Goal: Information Seeking & Learning: Compare options

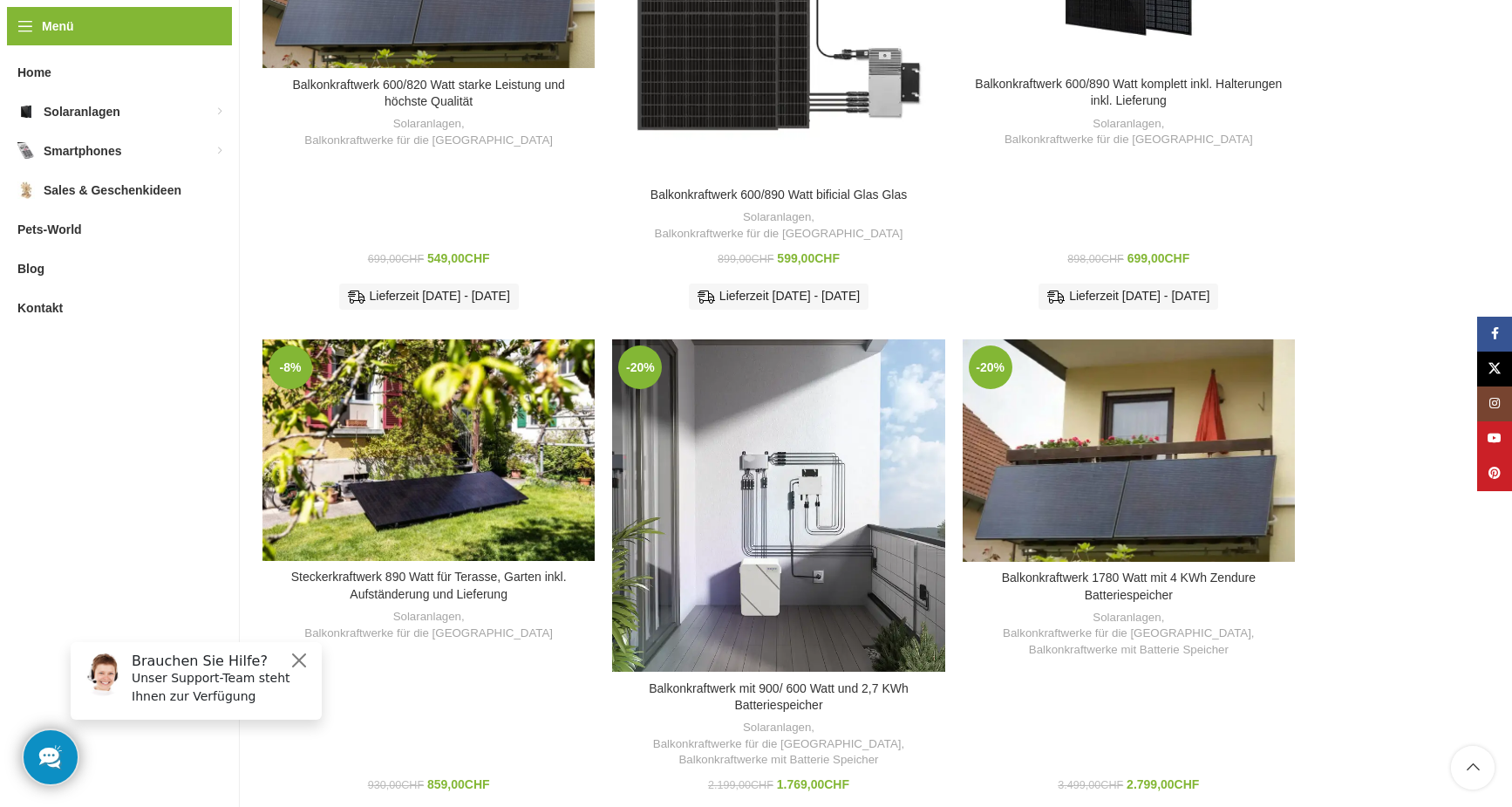
scroll to position [872, 0]
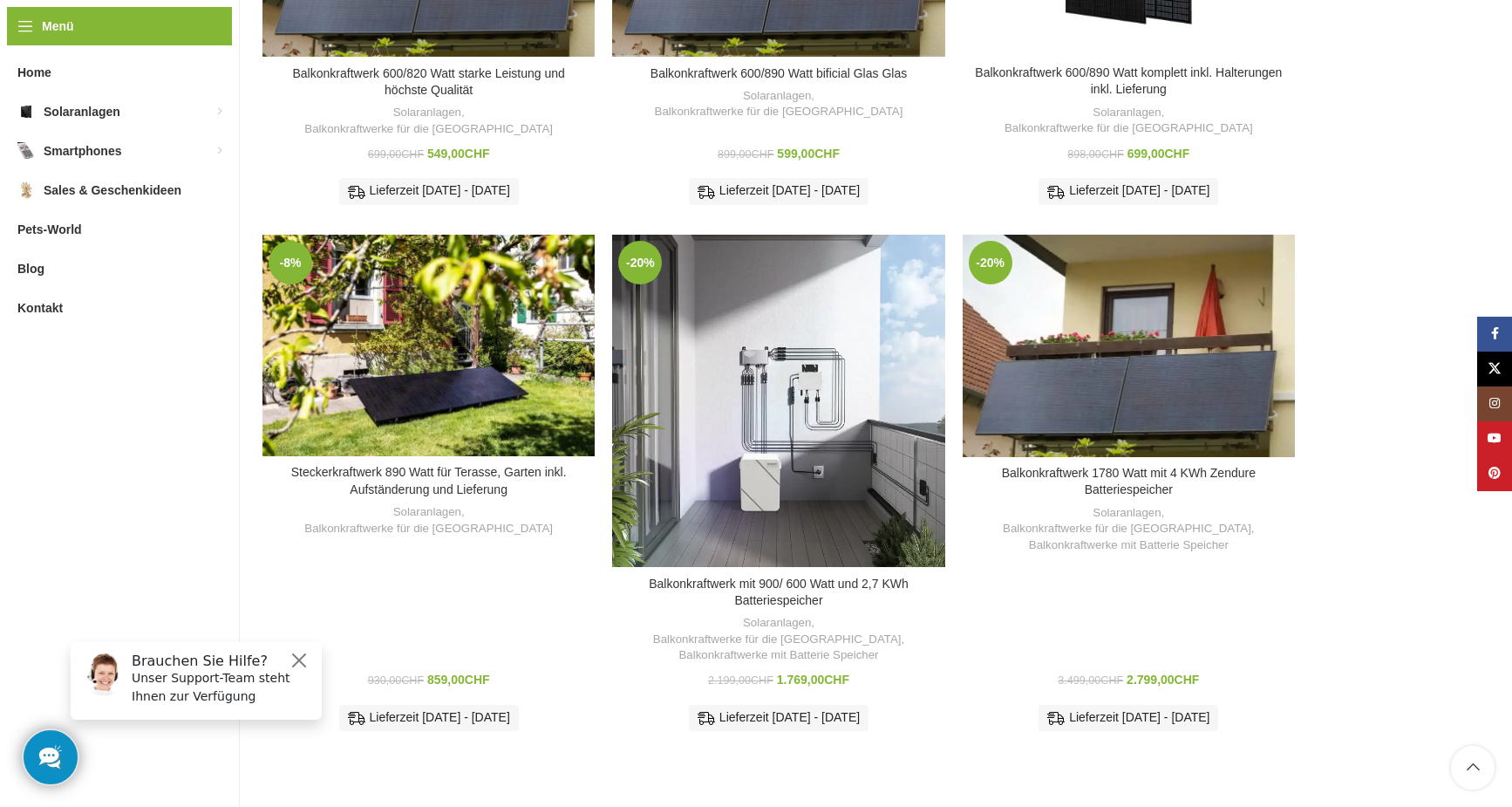
click at [787, 215] on strong "Balkonkraftwerk 600/890 W – bifazial, Glas-Glas, sofort lieferbar" at bounding box center [778, 240] width 311 height 49
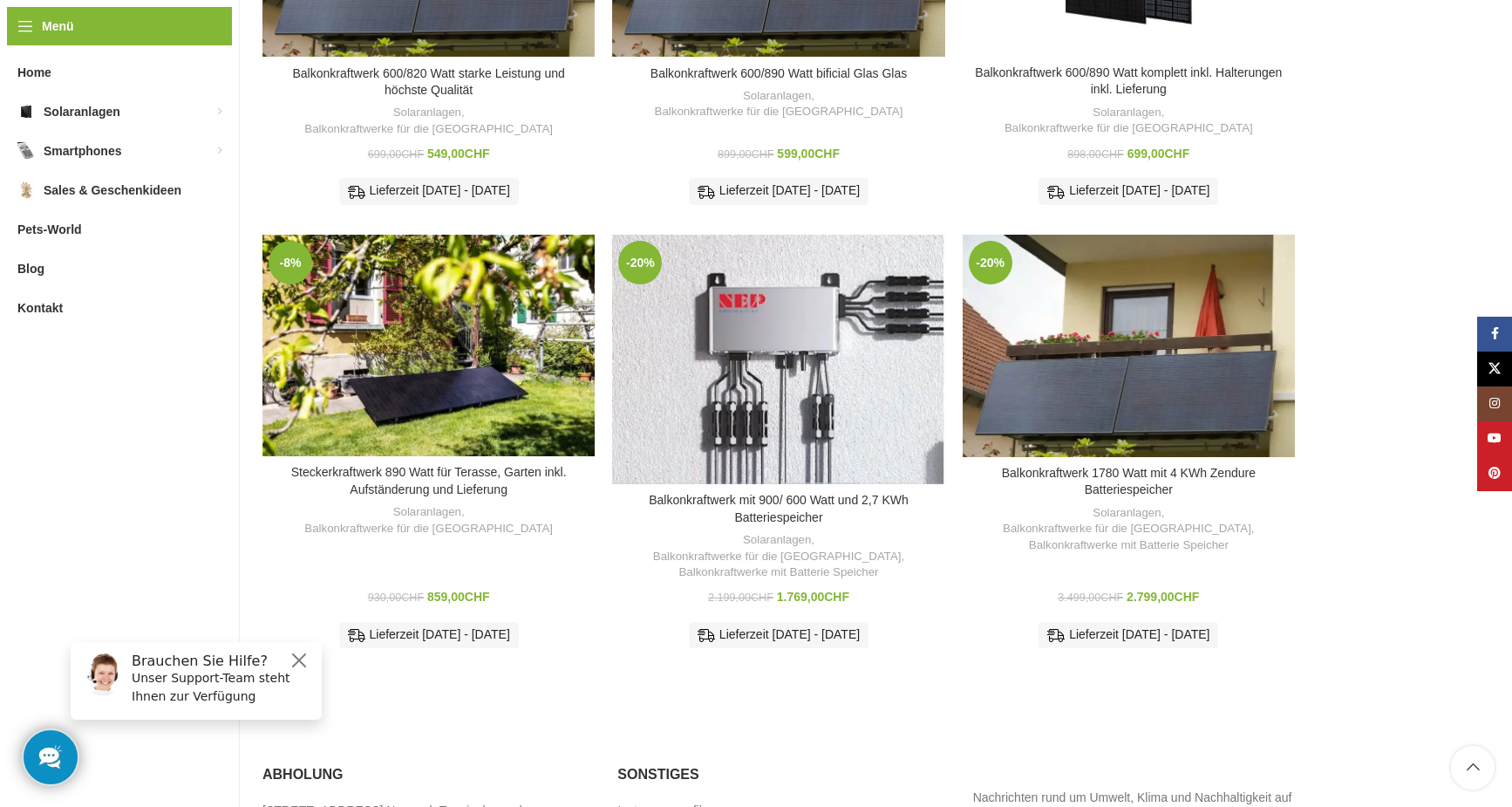
click at [825, 355] on div "Balkonkraftwerk mit 900/ 600 Watt und 2,7 KWh Batteriespeicher" at bounding box center [819, 359] width 82 height 249
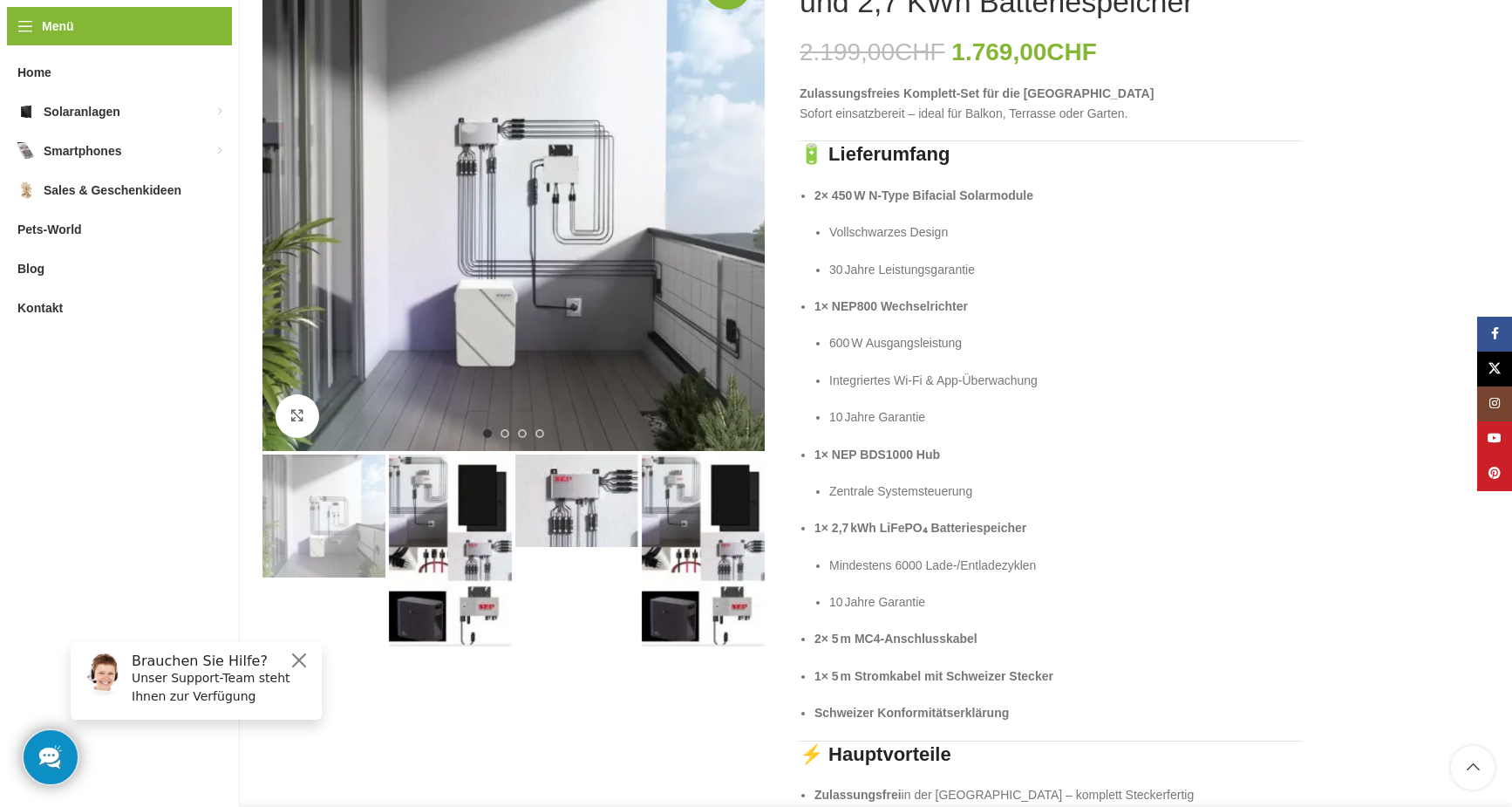
scroll to position [174, 0]
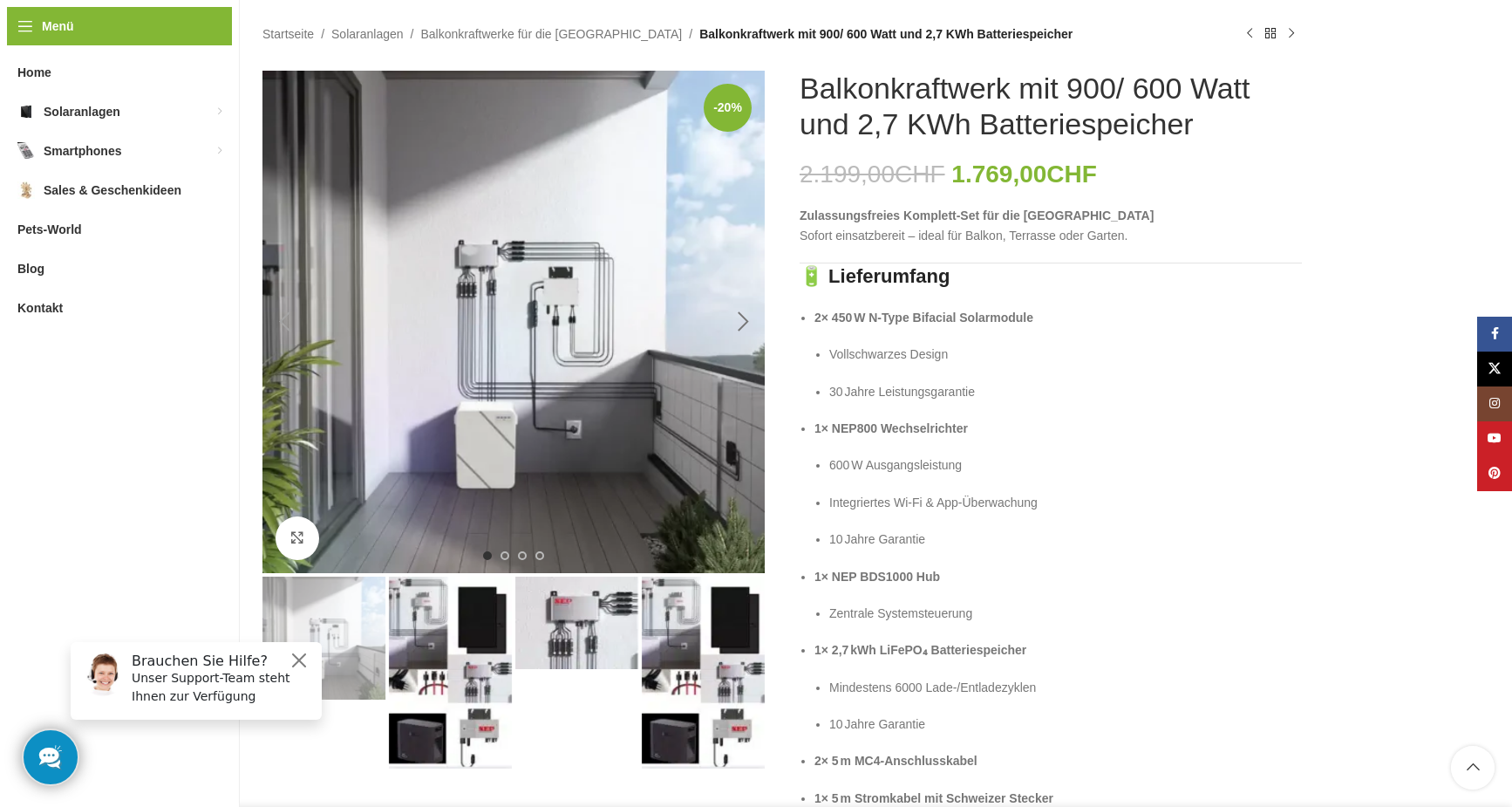
click at [745, 319] on div "Next slide" at bounding box center [743, 322] width 44 height 44
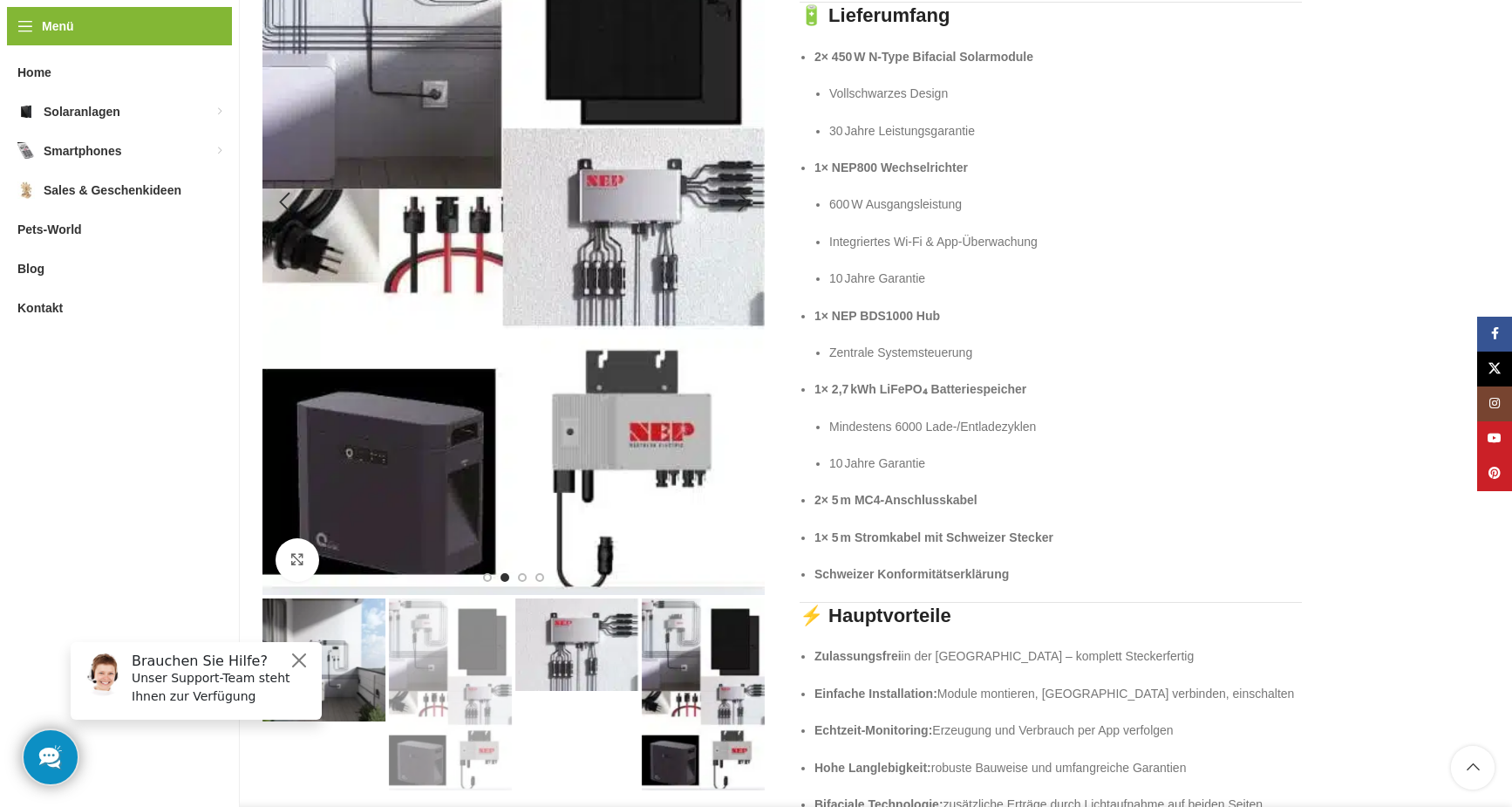
scroll to position [437, 0]
click at [523, 577] on span "Go to slide 3" at bounding box center [522, 576] width 9 height 9
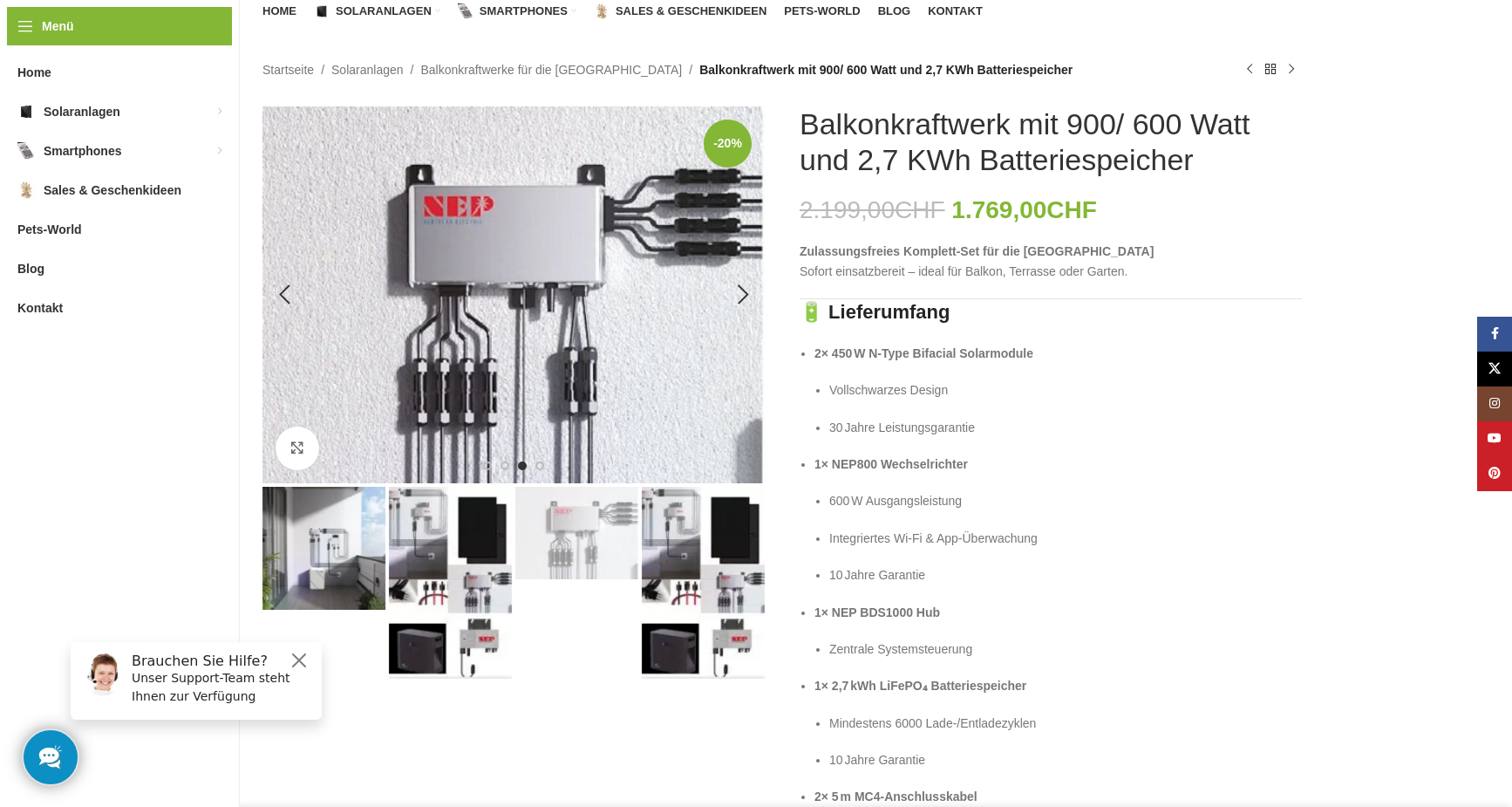
scroll to position [87, 0]
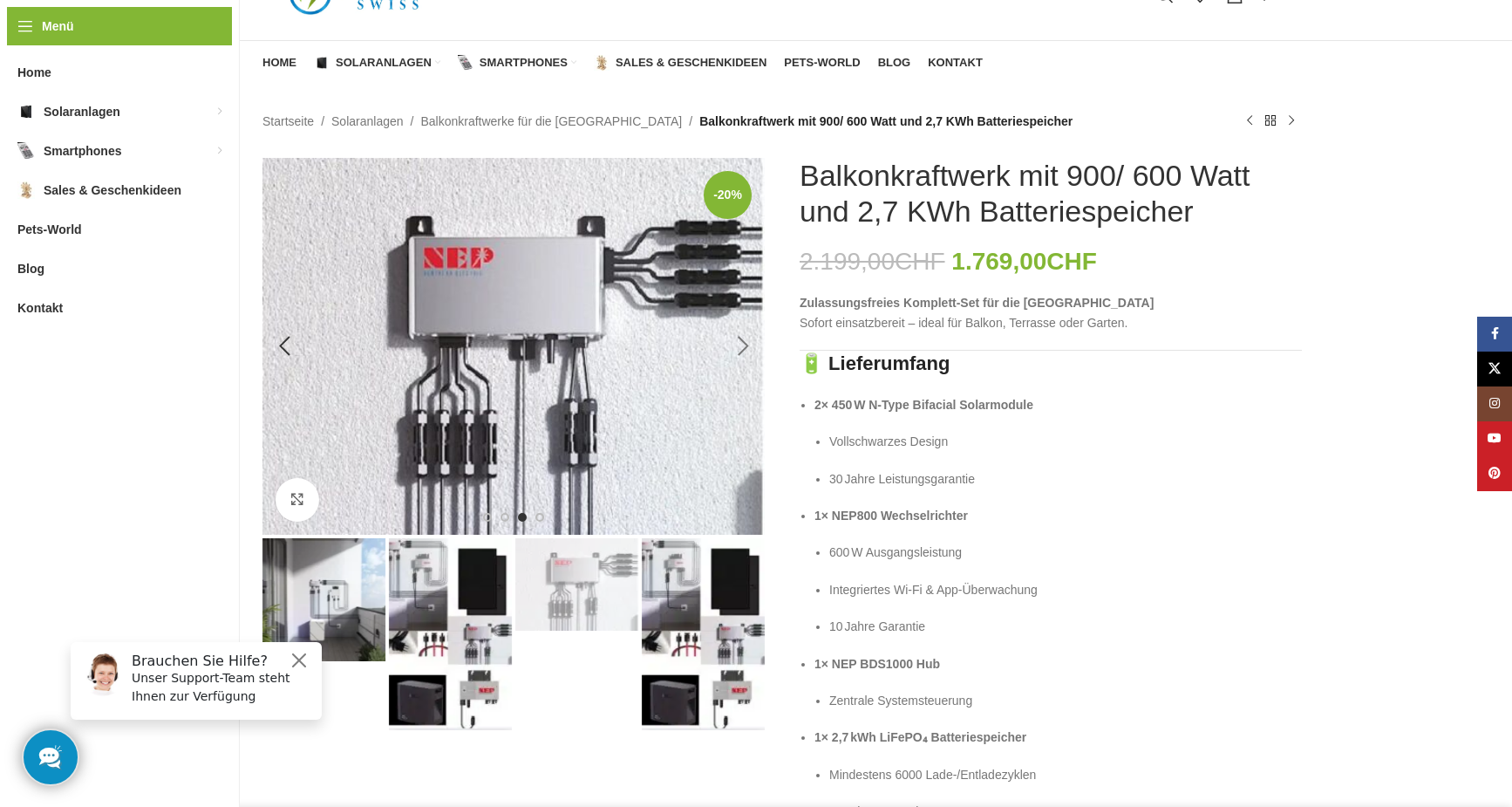
click at [739, 348] on div "Next slide" at bounding box center [743, 347] width 44 height 44
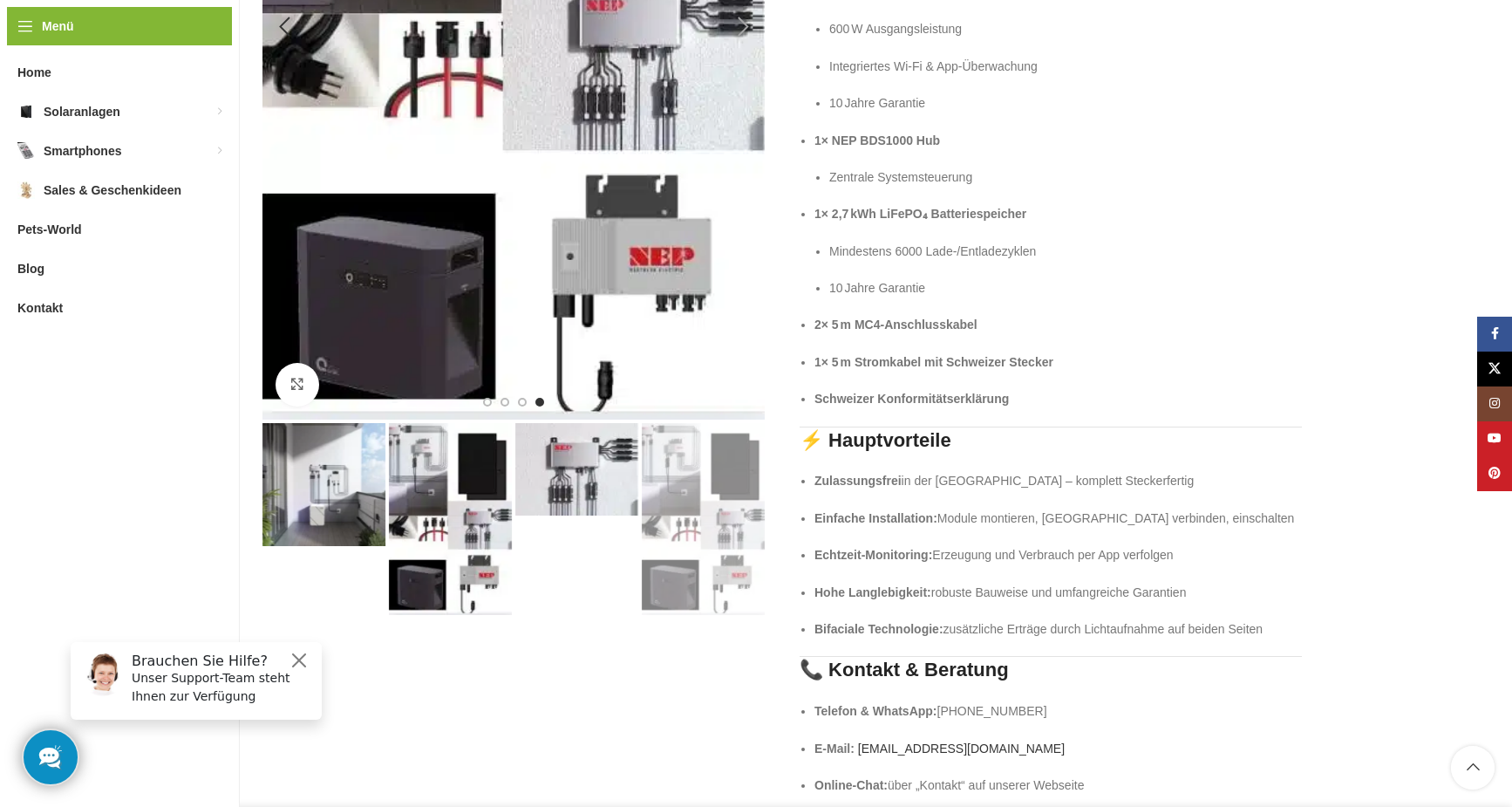
scroll to position [872, 0]
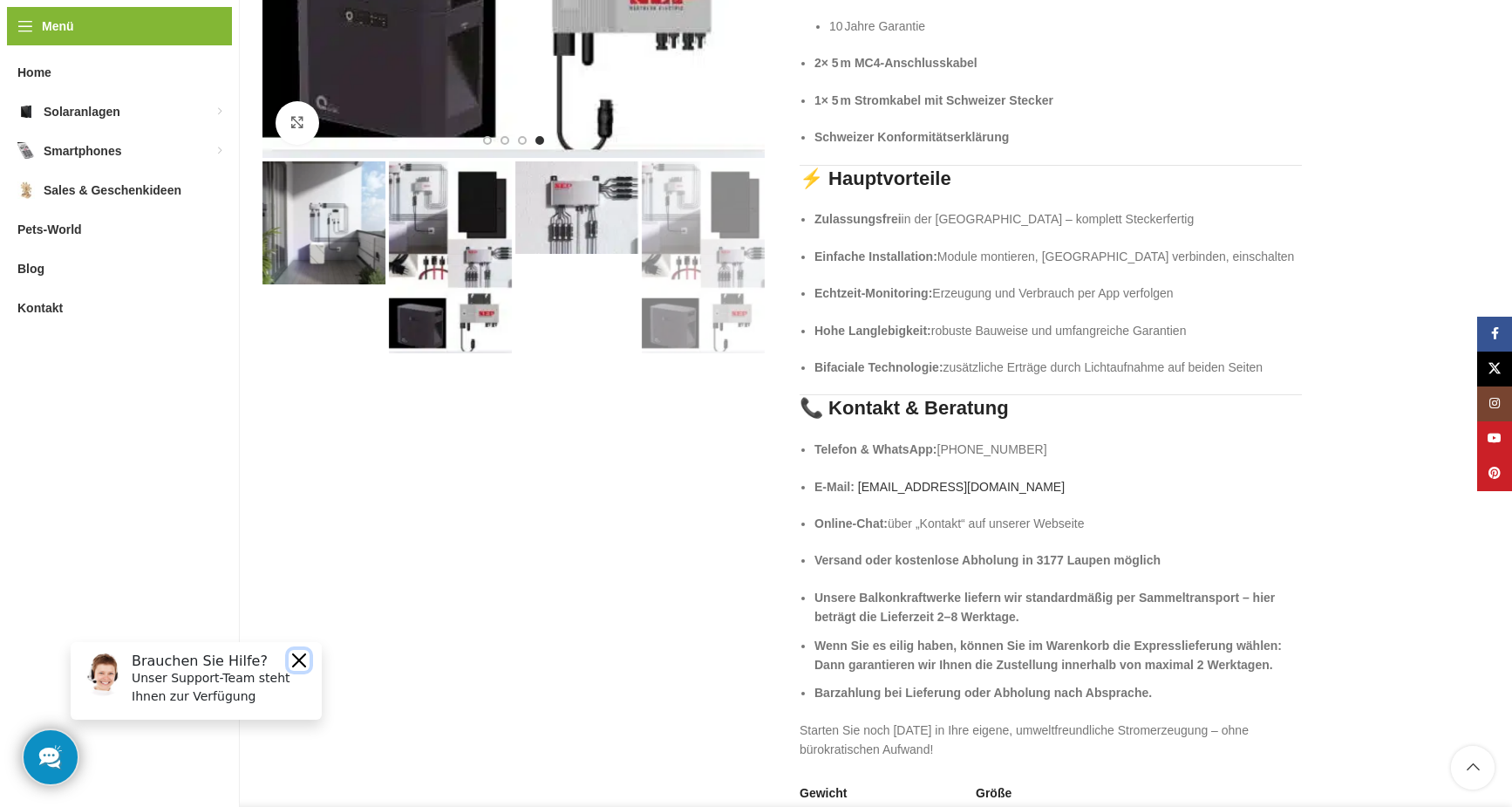
drag, startPoint x: 295, startPoint y: 661, endPoint x: 452, endPoint y: 1239, distance: 598.9
click at [295, 661] on button "Close" at bounding box center [299, 660] width 21 height 21
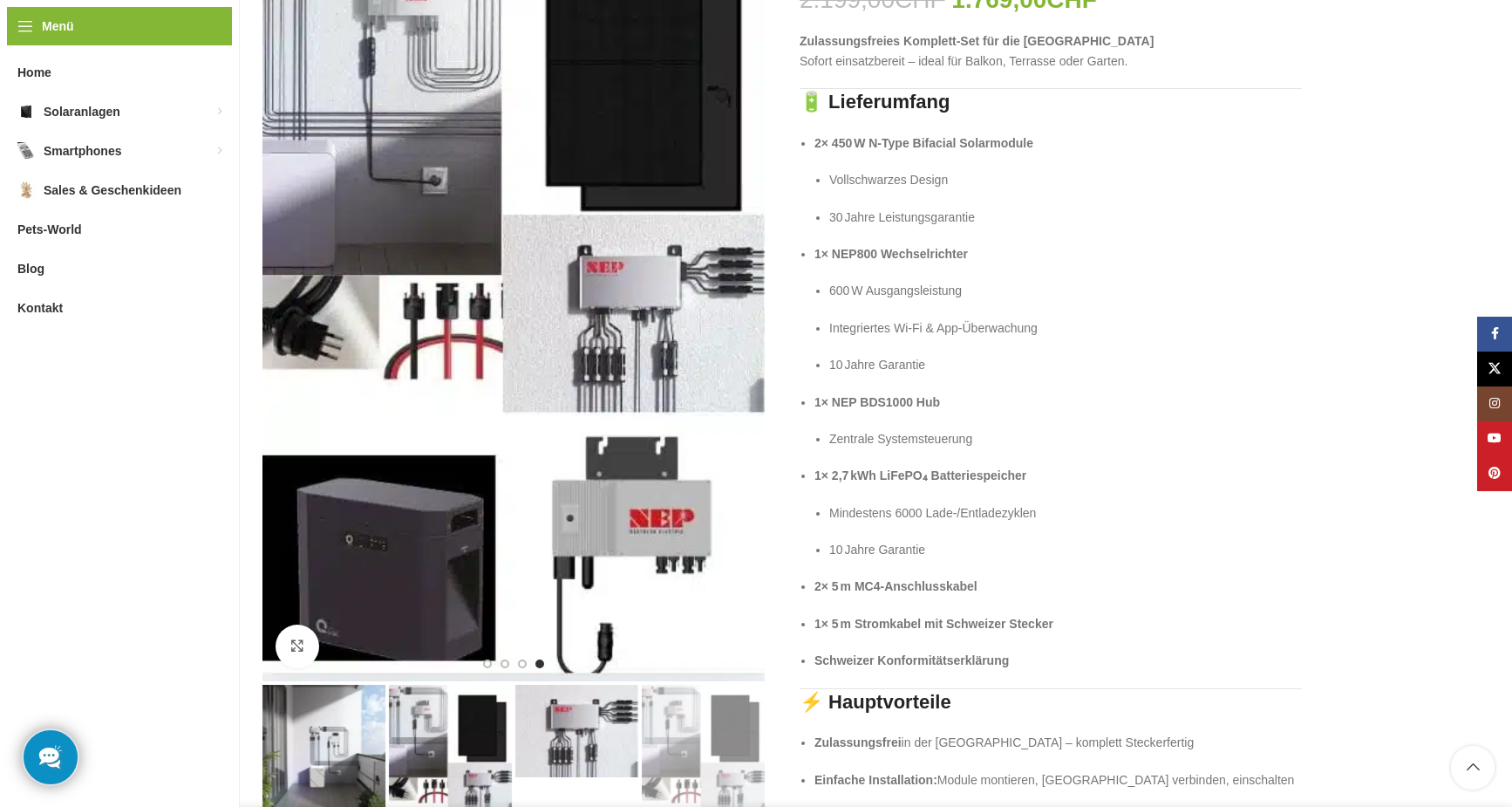
scroll to position [0, 0]
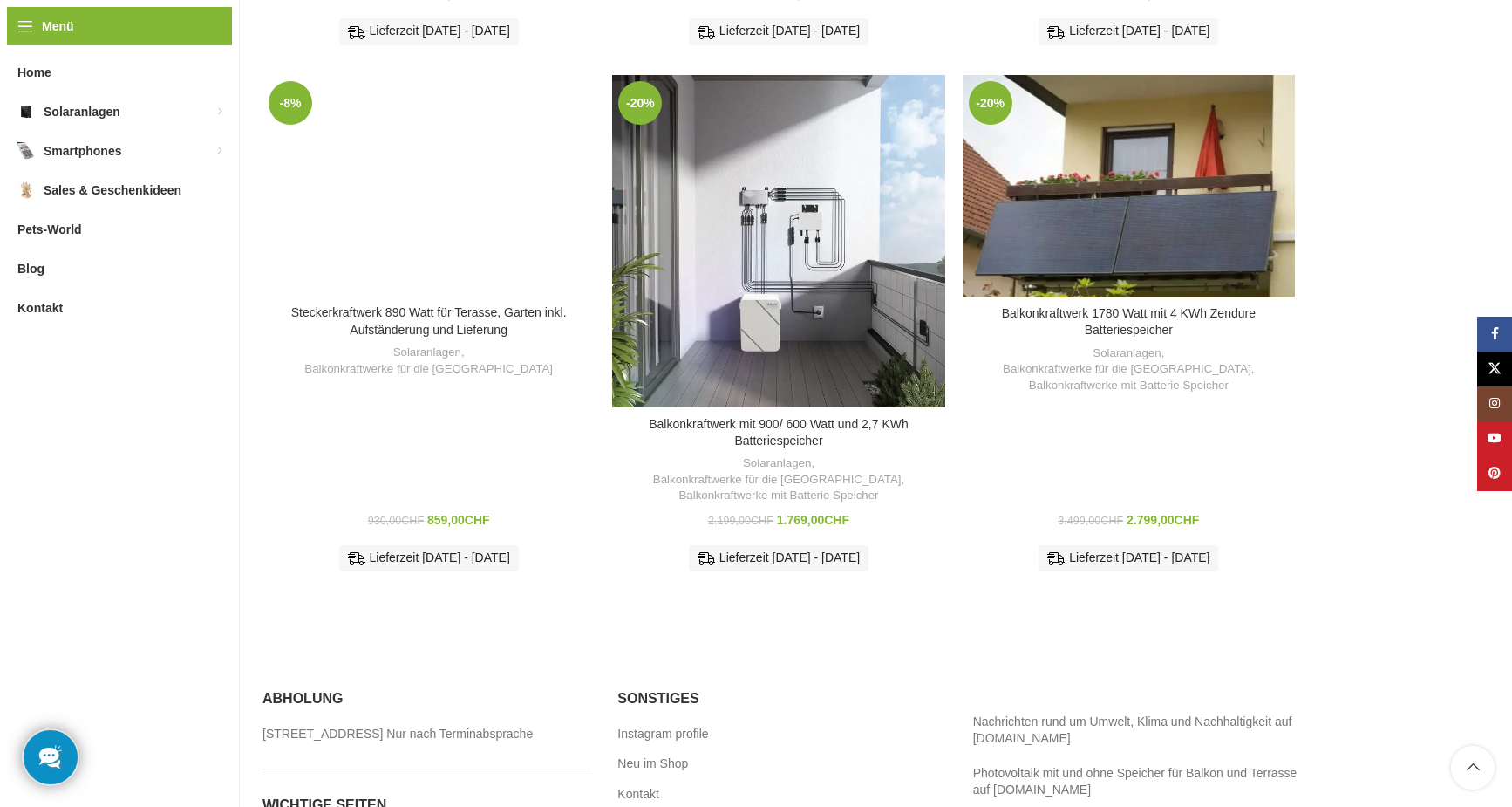
scroll to position [1047, 0]
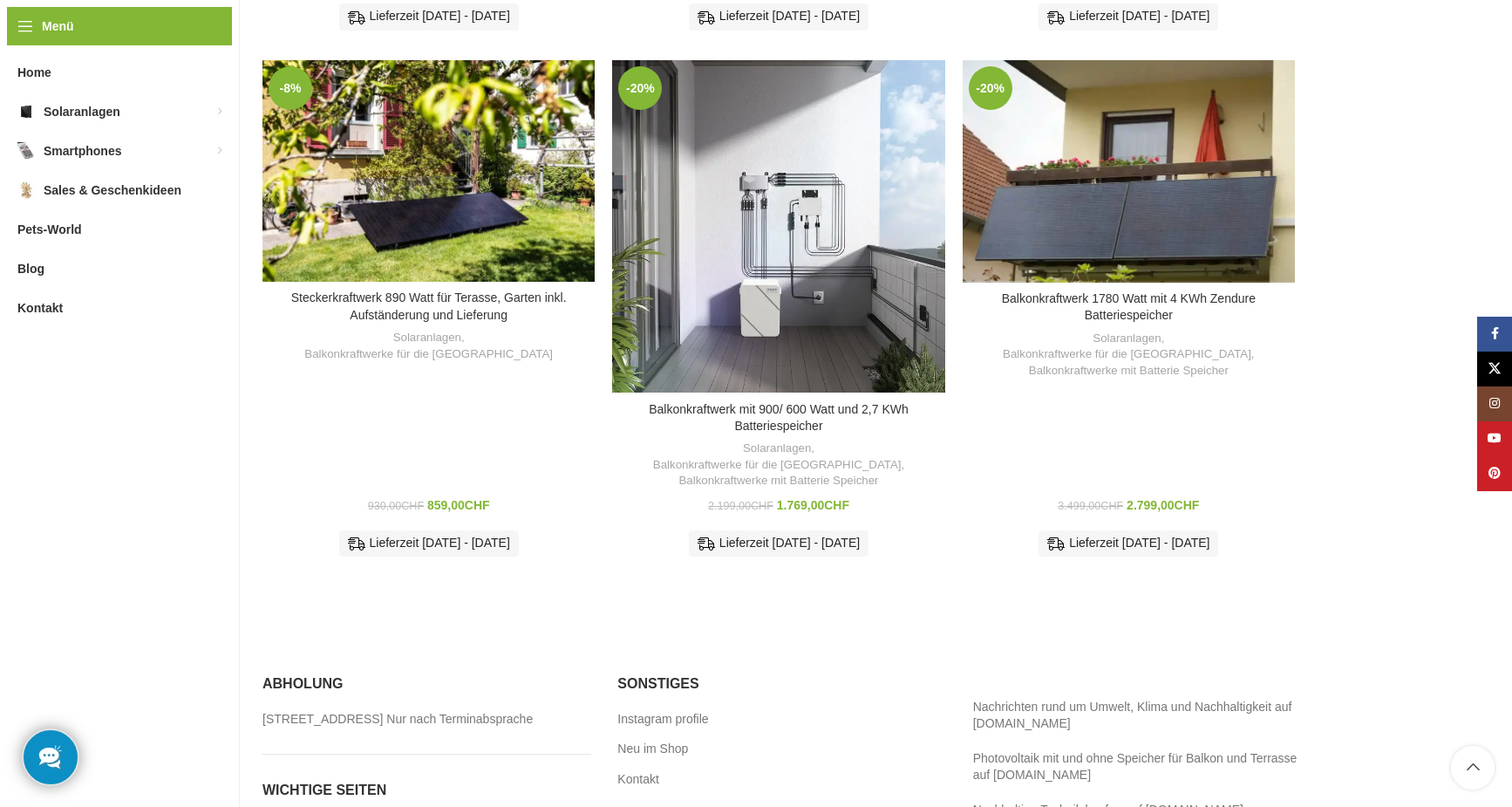
click at [1169, 372] on div "Balkonkraftwerk 1780 Watt mit 4 KWh Zendure Batteriespeicher Solaranlagen , Bal…" at bounding box center [1129, 431] width 332 height 277
click at [1134, 568] on strong "Balkonkraftwerk mit 4 kwh Speicherplus 4 mal Solarmodule a 445 Watt bificial" at bounding box center [1128, 584] width 272 height 33
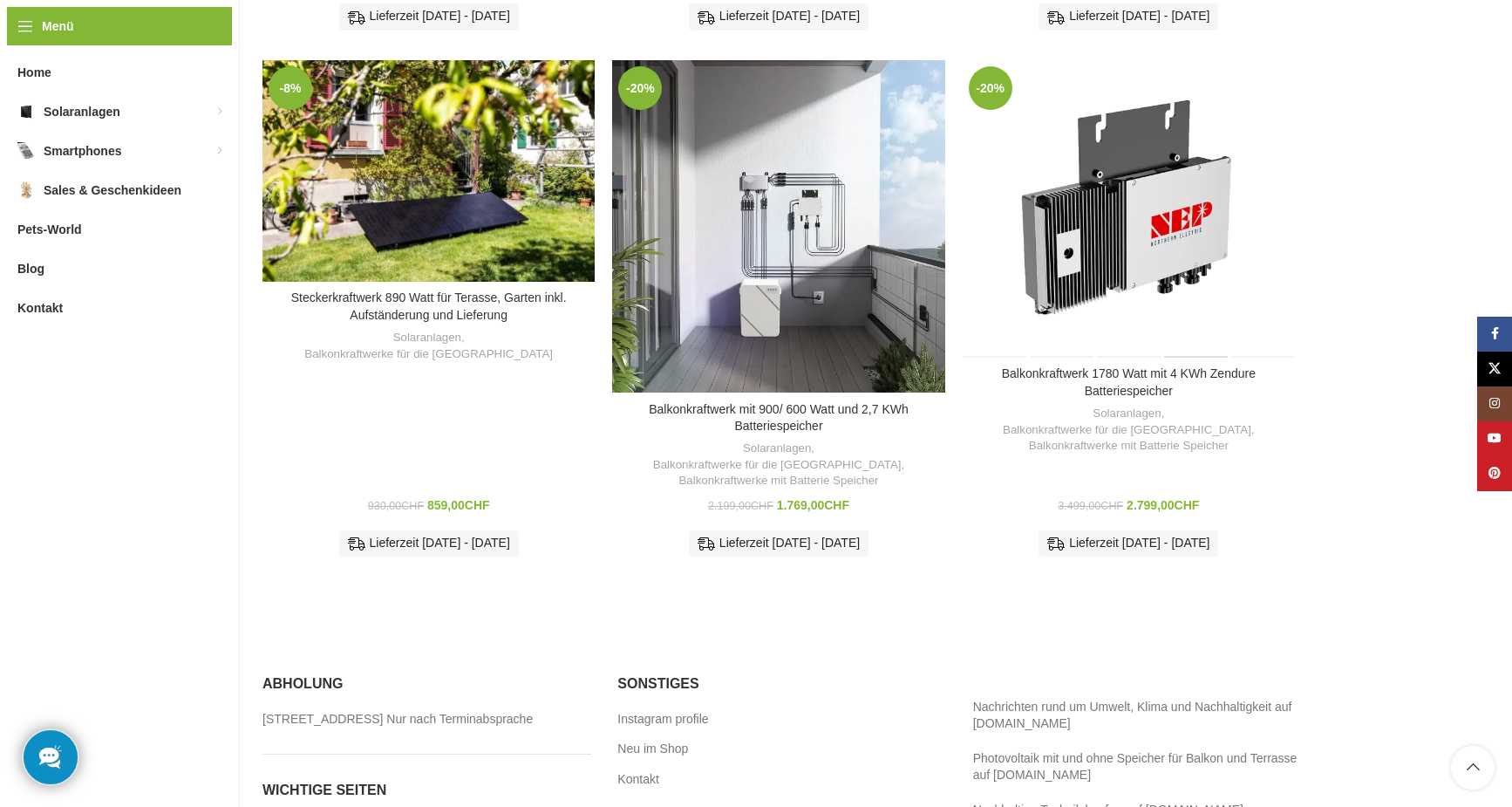
click at [1218, 247] on div "Balkonkraftwerk 1780 Watt mit 4 KWh Zendure Batteriespeicher" at bounding box center [1195, 209] width 66 height 297
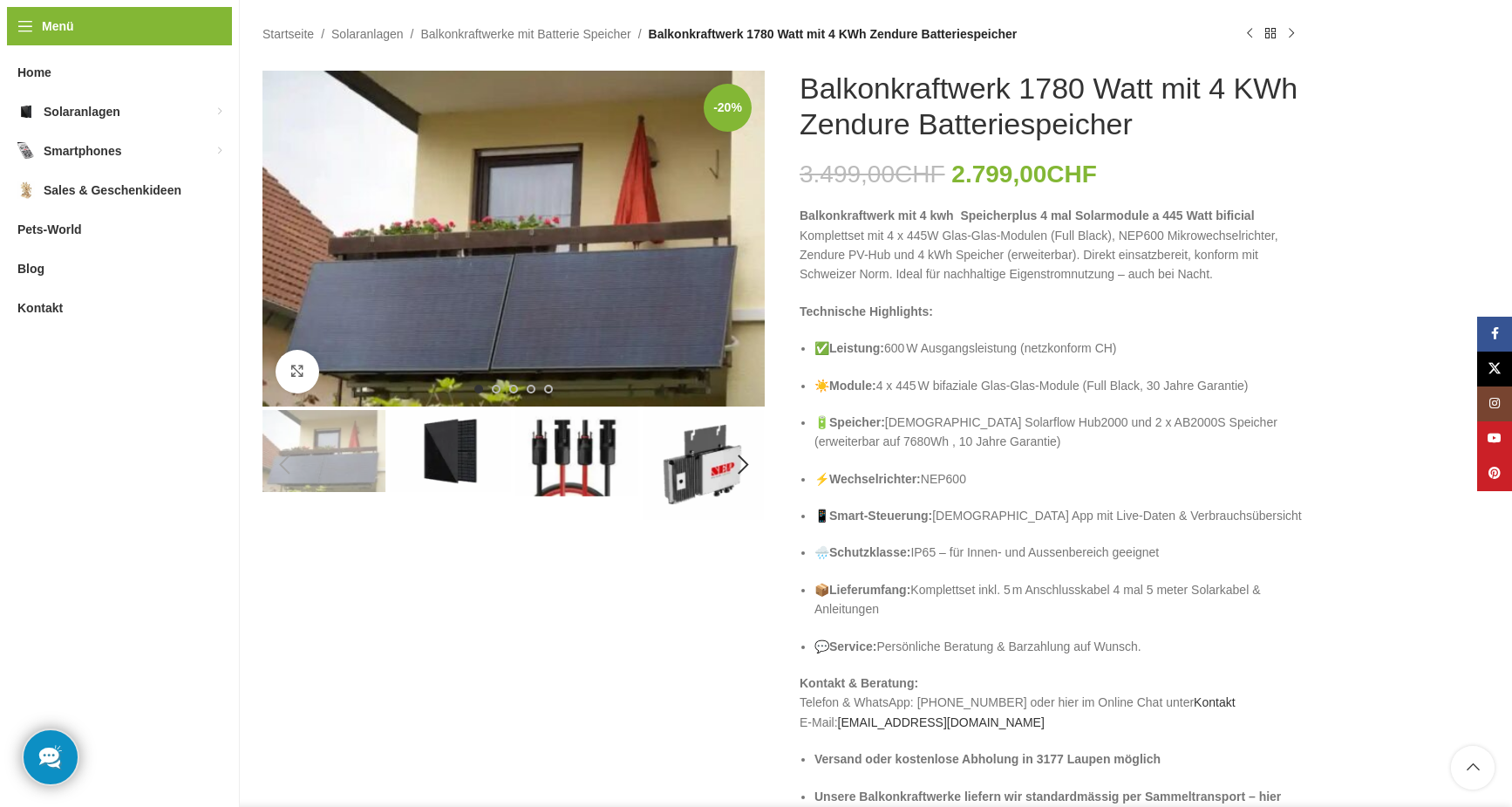
scroll to position [87, 0]
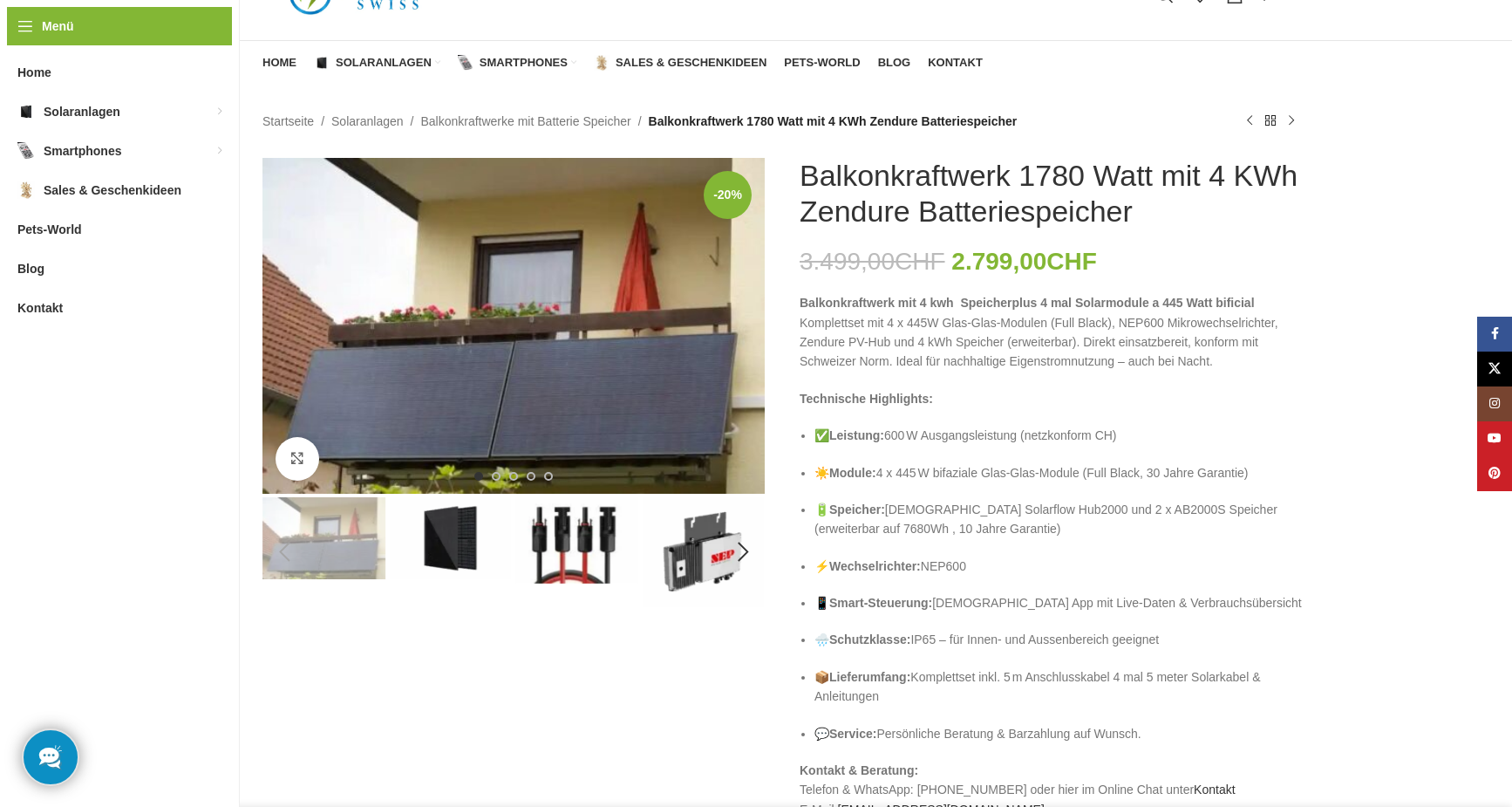
click at [718, 553] on img "4 / 5" at bounding box center [703, 552] width 123 height 110
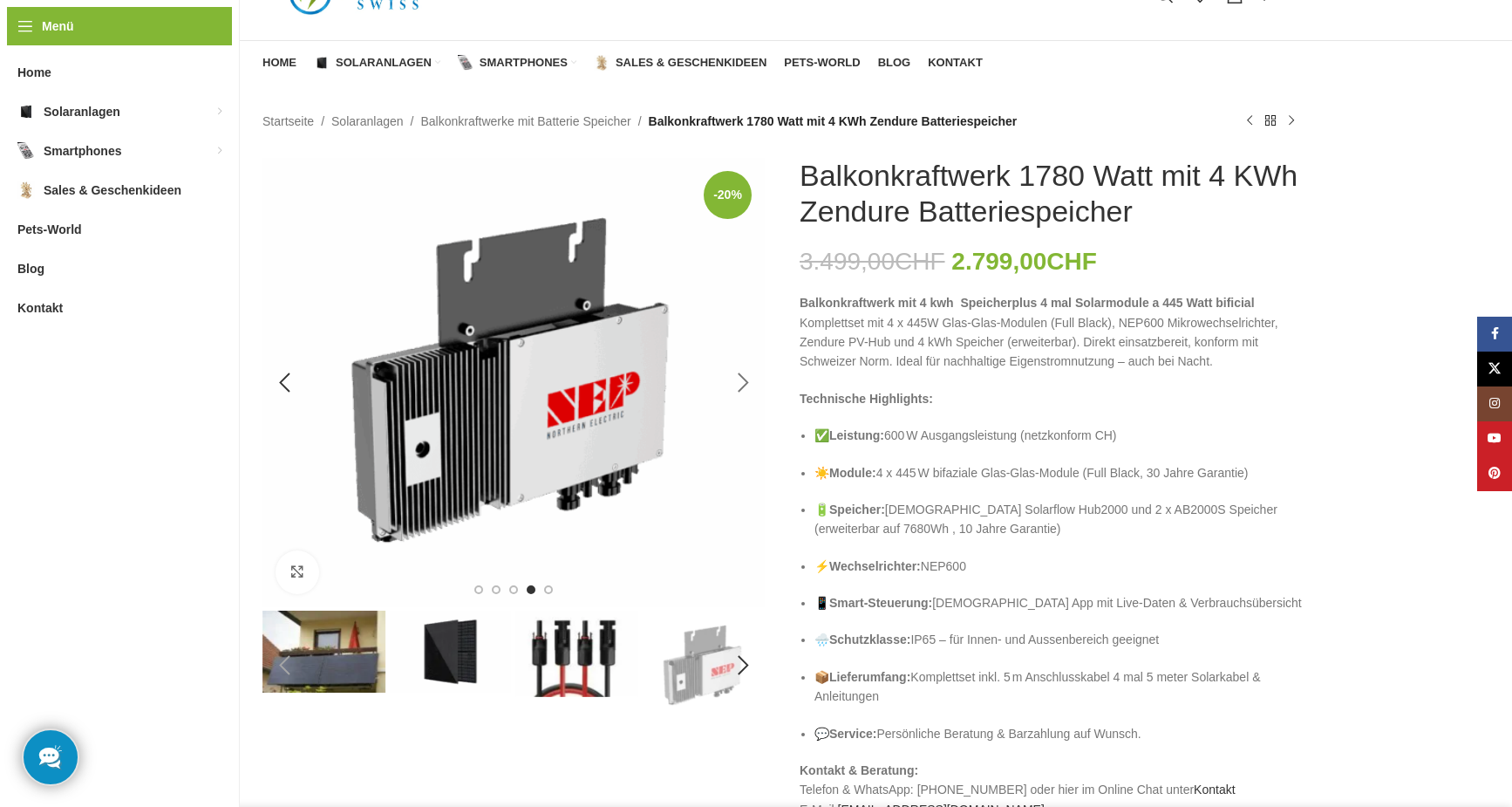
click at [745, 375] on div "Next slide" at bounding box center [743, 383] width 44 height 44
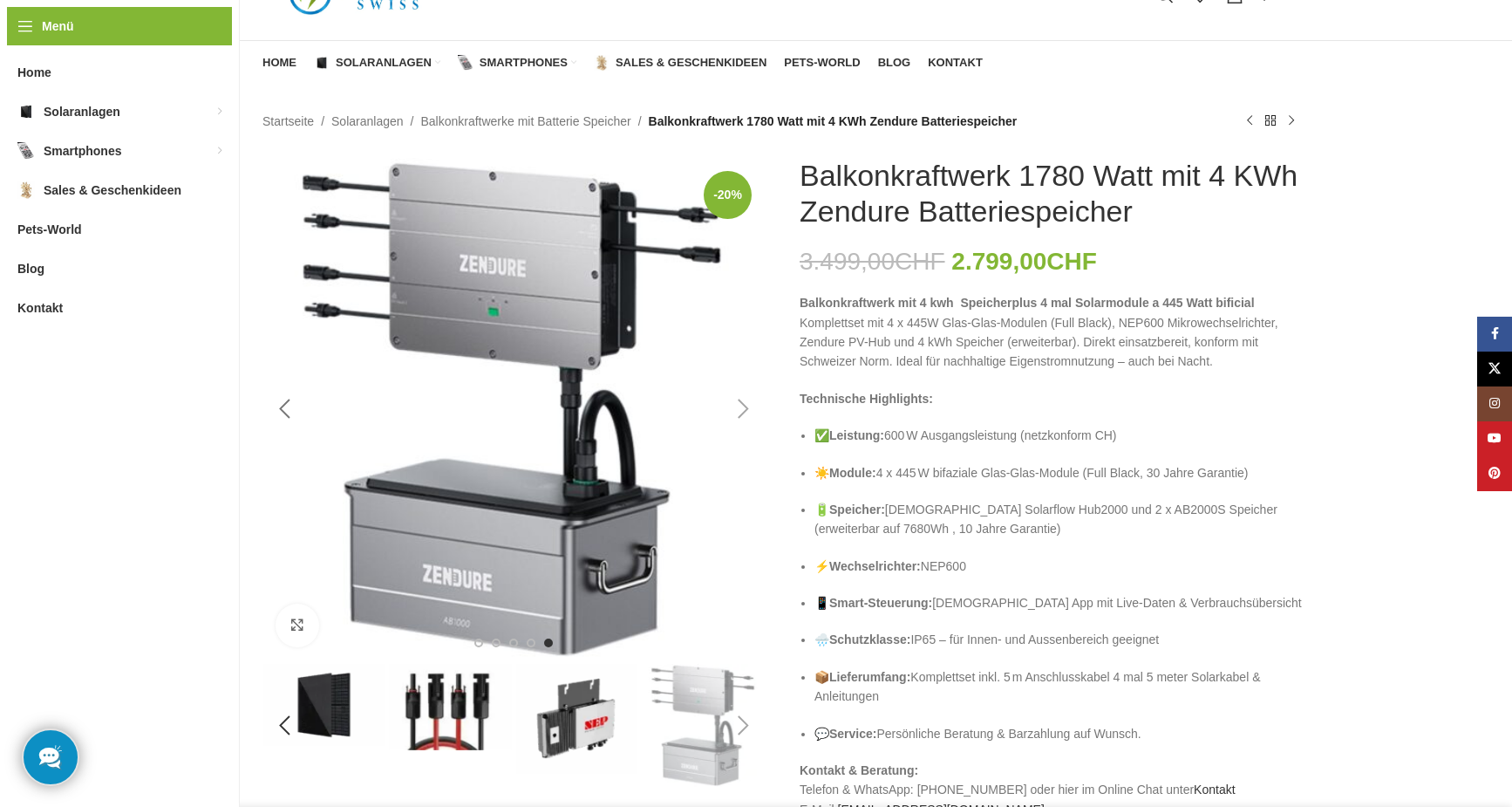
click at [279, 412] on div "Previous slide" at bounding box center [284, 409] width 44 height 44
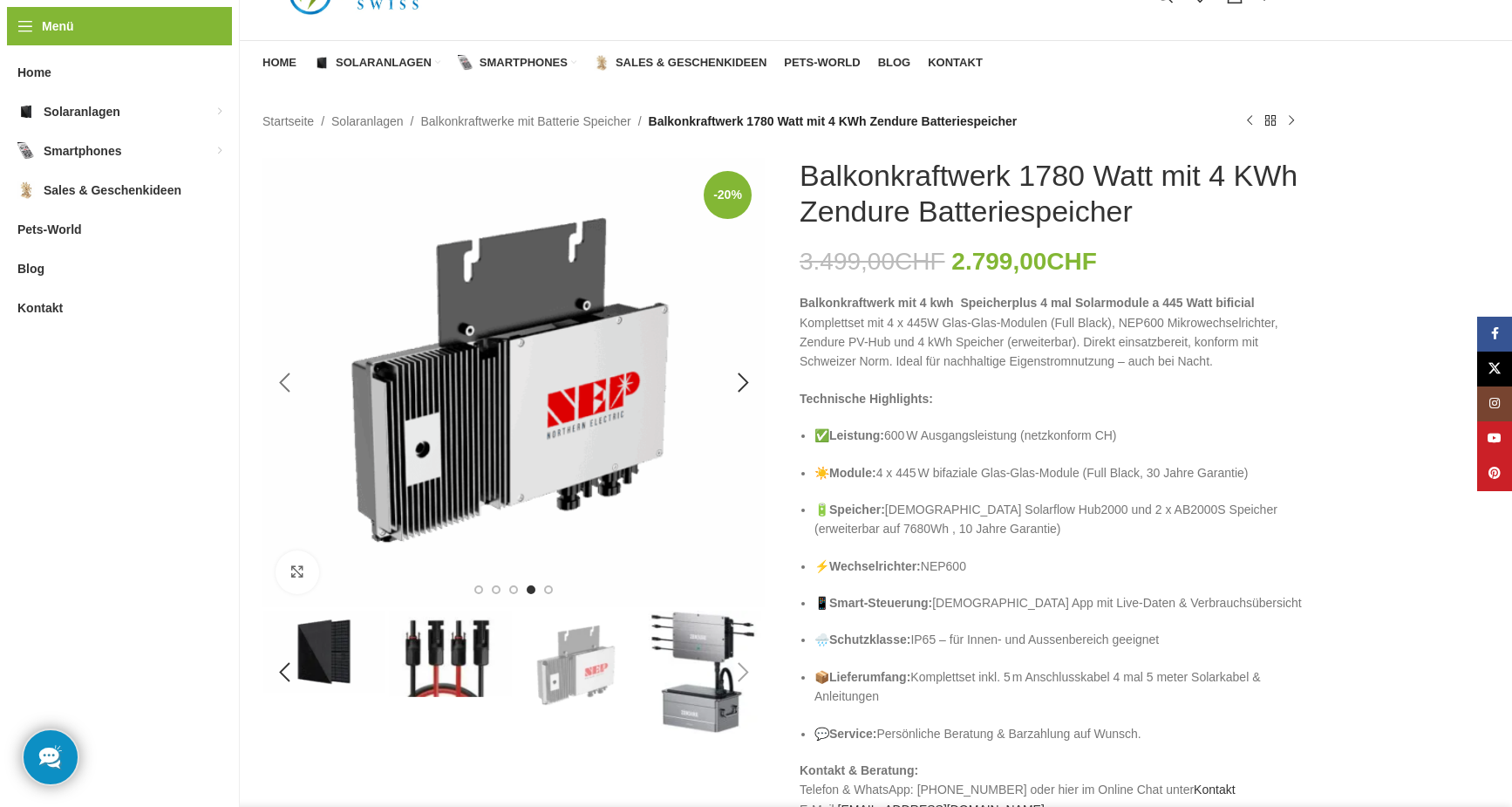
click at [288, 391] on div "Previous slide" at bounding box center [284, 383] width 44 height 44
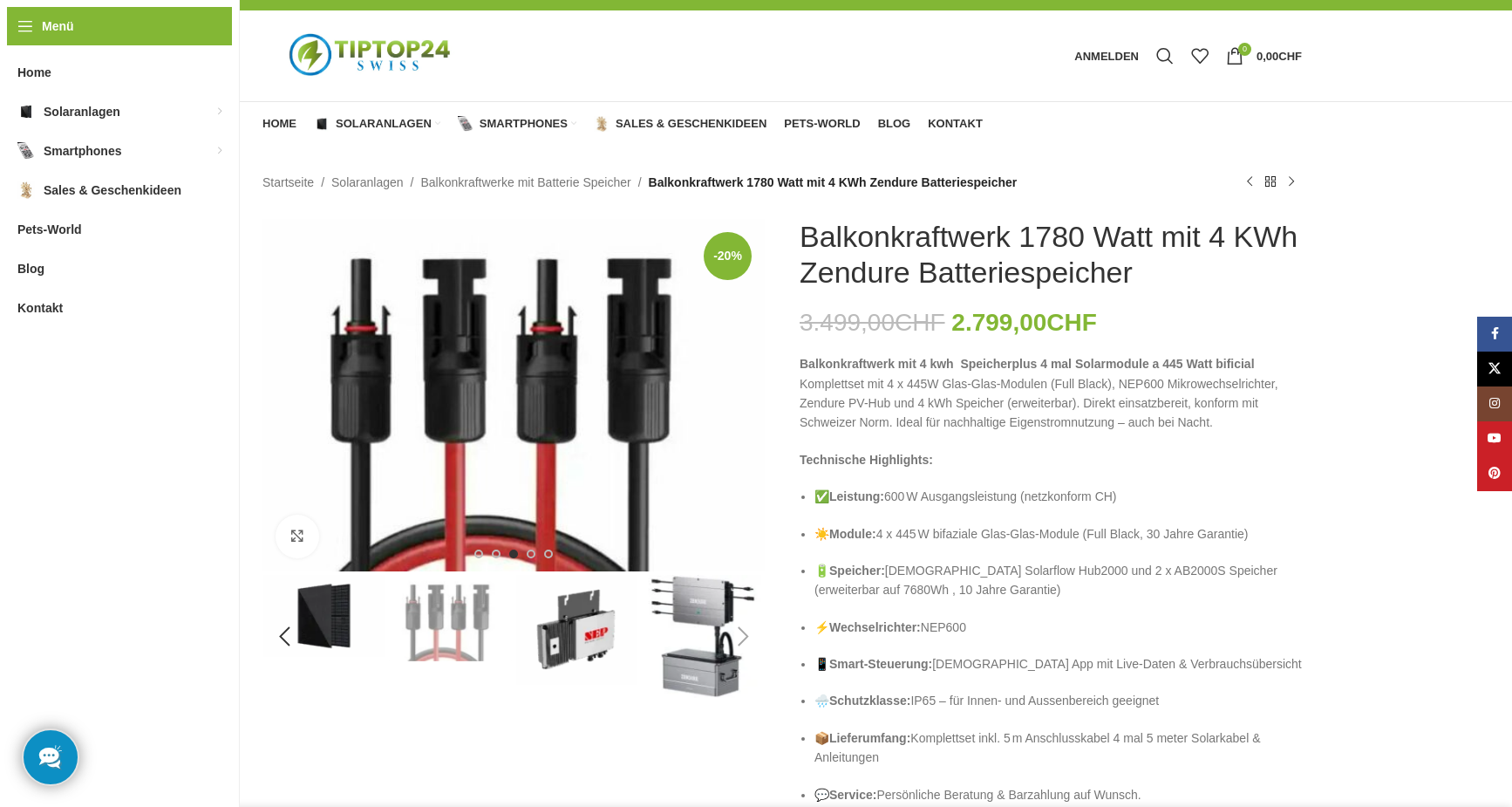
scroll to position [0, 0]
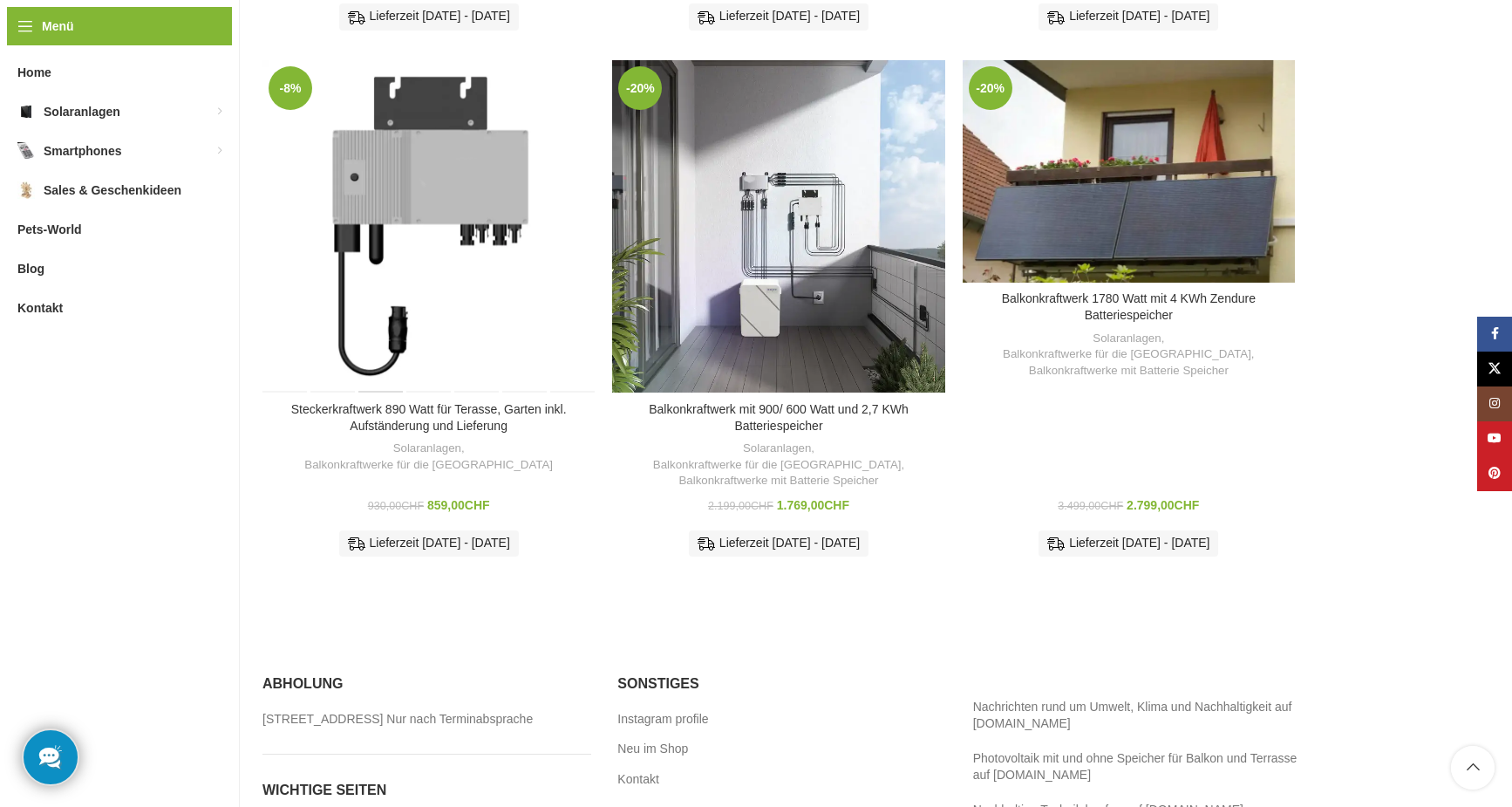
click at [401, 145] on div "Steckerkraftwerk 890 Watt für Terasse, Garten inkl. Aufständerung und Lieferung" at bounding box center [382, 226] width 47 height 332
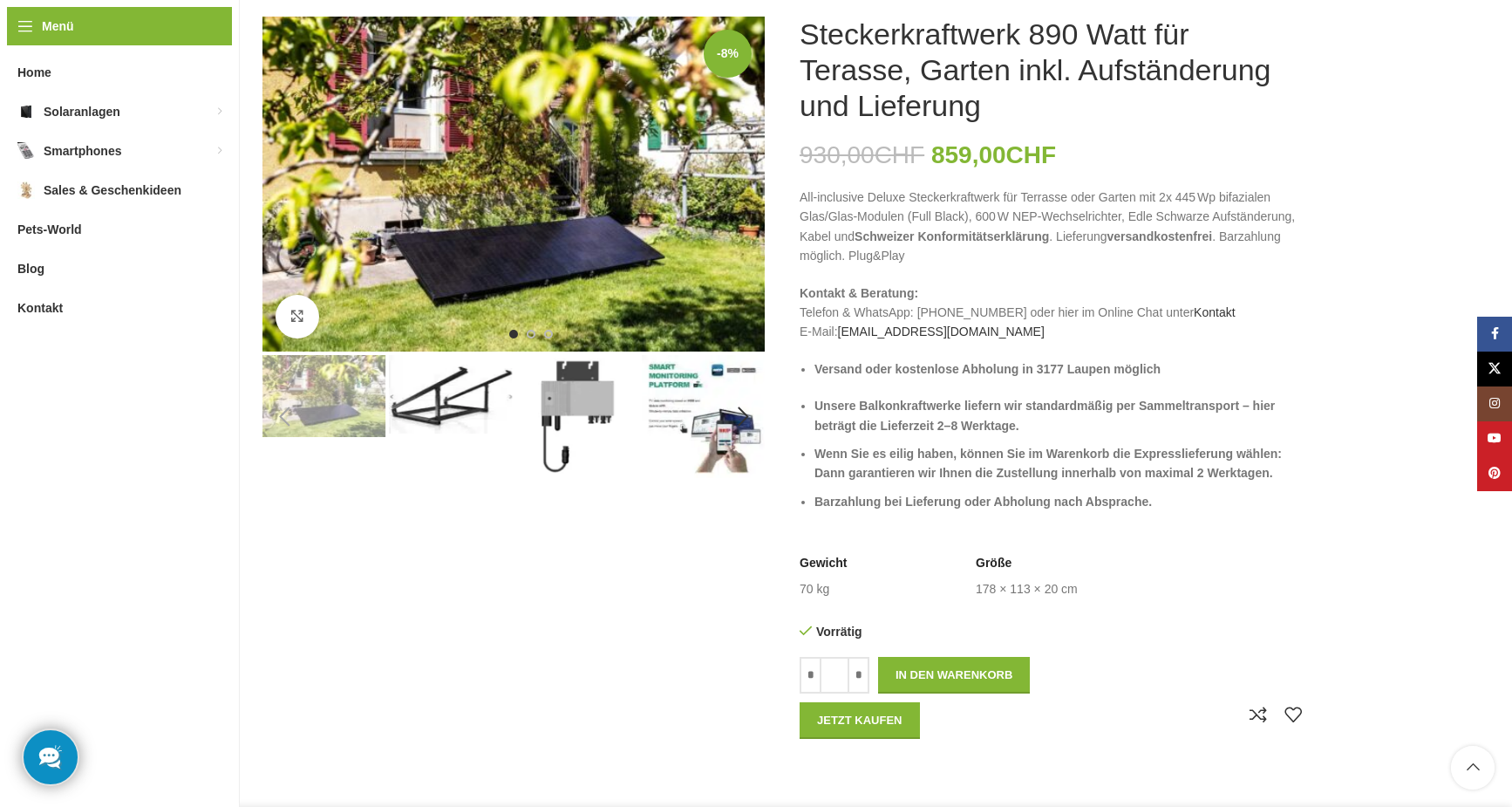
scroll to position [261, 0]
